Goal: Find specific page/section

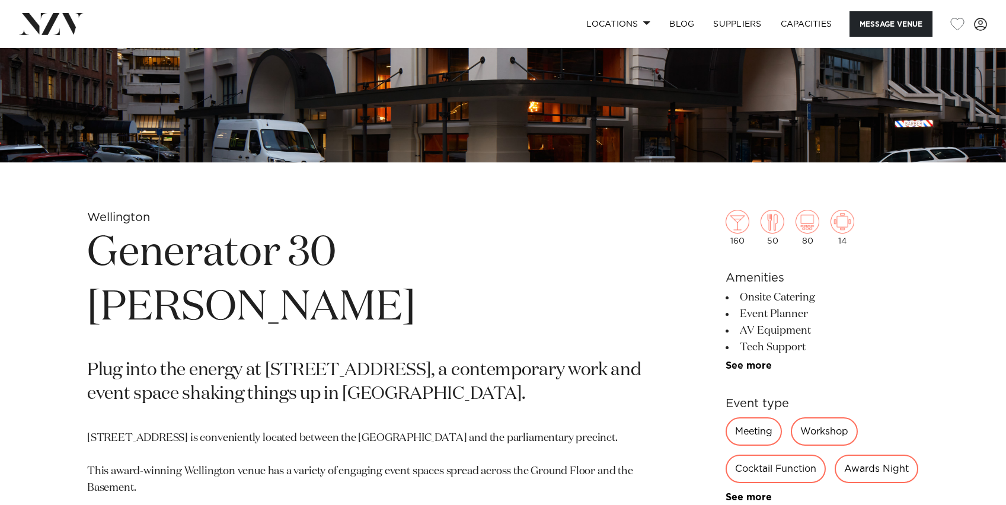
scroll to position [356, 0]
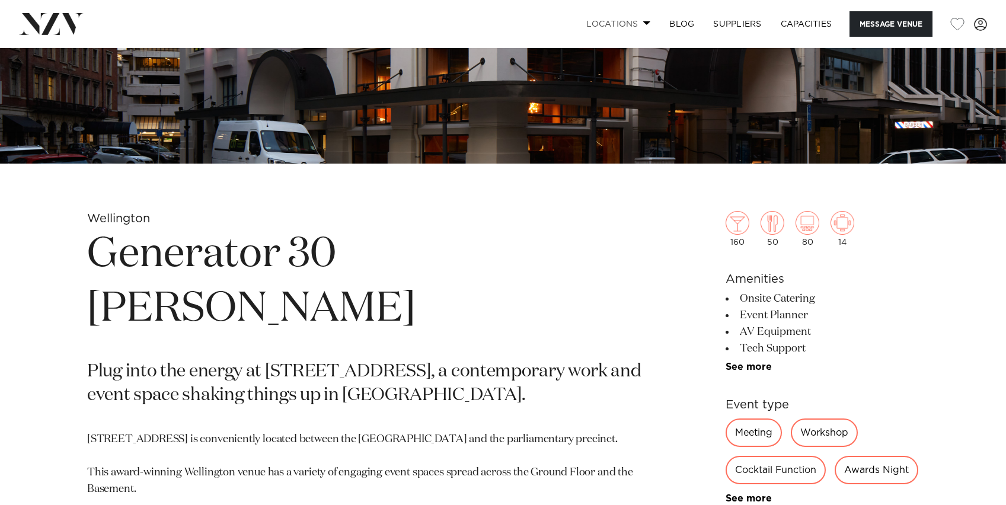
click at [628, 23] on link "Locations" at bounding box center [618, 23] width 83 height 25
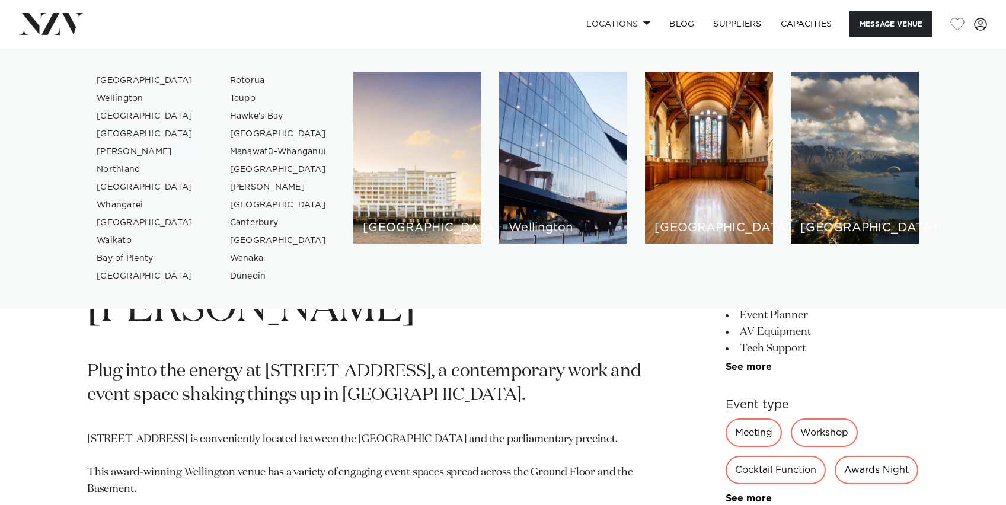
click at [116, 150] on link "[PERSON_NAME]" at bounding box center [145, 152] width 116 height 18
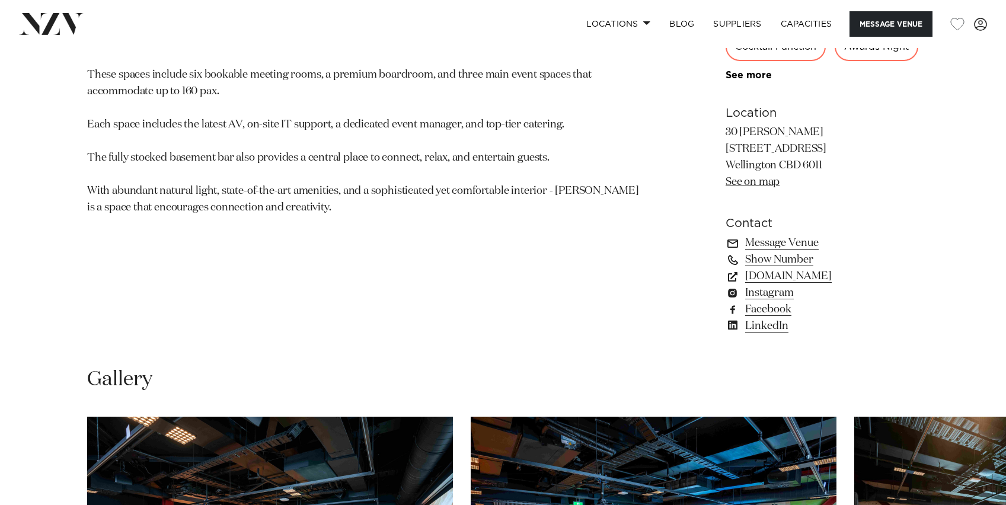
scroll to position [830, 0]
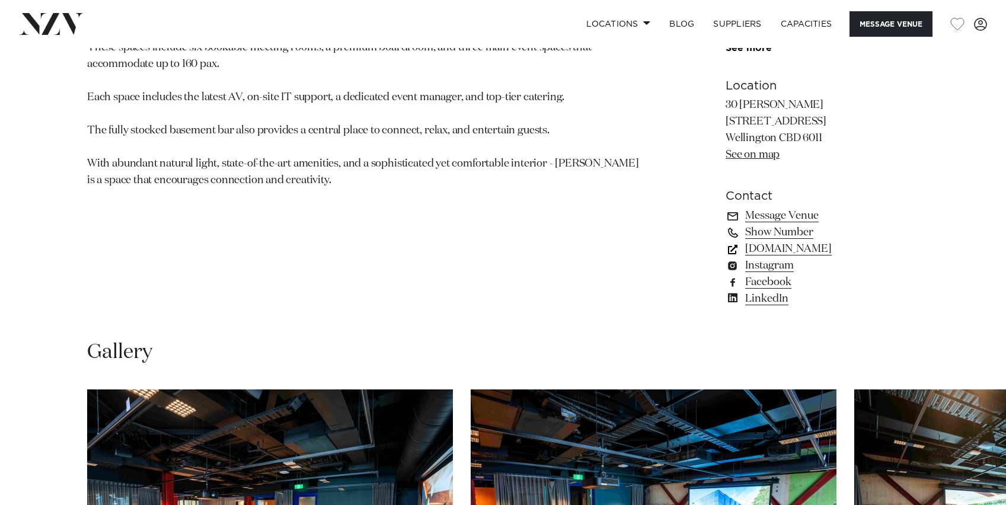
click at [775, 257] on link "[DOMAIN_NAME]" at bounding box center [821, 249] width 193 height 17
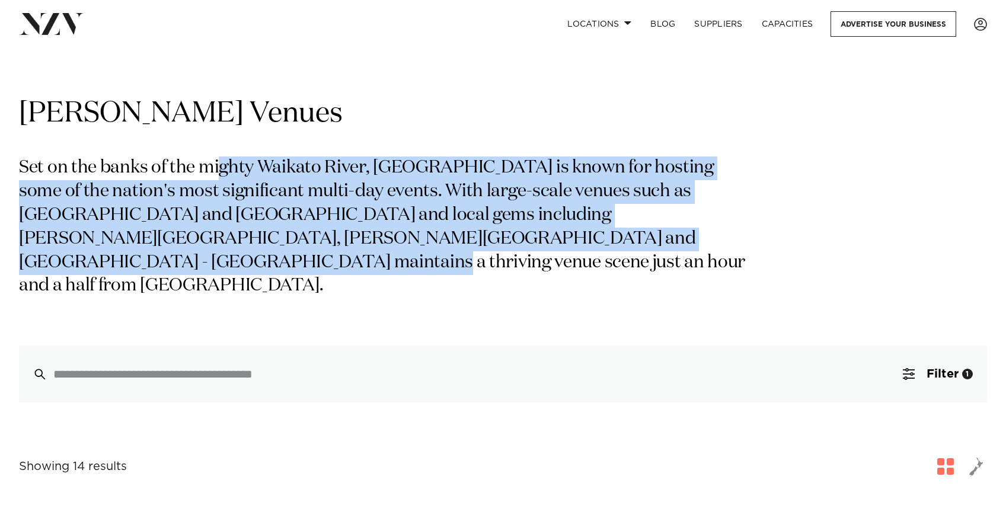
drag, startPoint x: 218, startPoint y: 167, endPoint x: 260, endPoint y: 250, distance: 93.6
click at [260, 252] on p "Set on the banks of the mighty Waikato River, [GEOGRAPHIC_DATA] is known for ho…" at bounding box center [385, 227] width 732 height 142
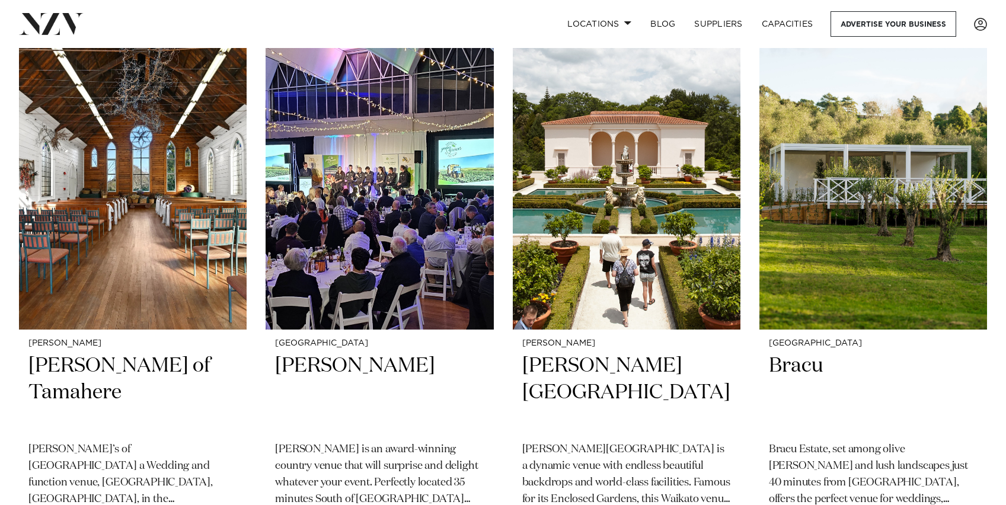
scroll to position [1067, 0]
